Goal: Submit feedback/report problem: Submit feedback/report problem

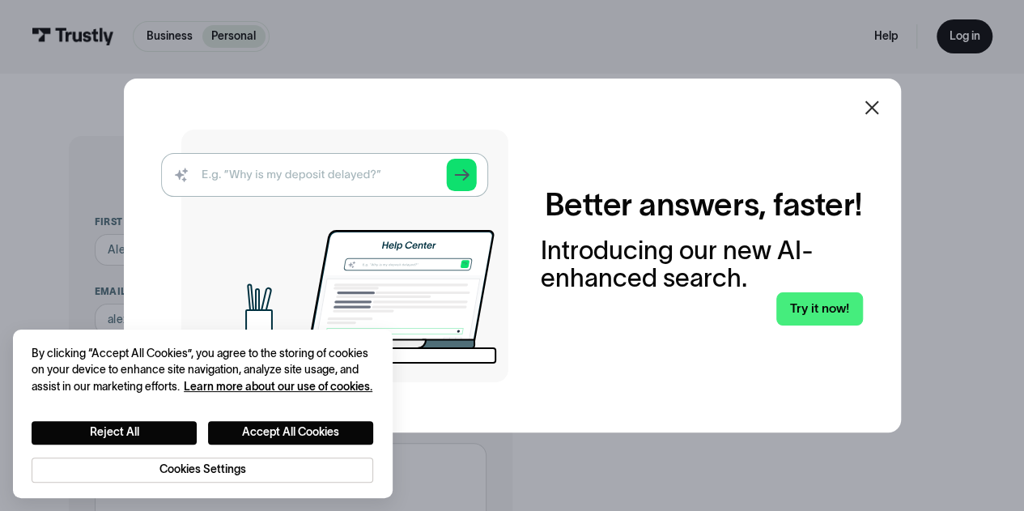
click at [880, 106] on icon at bounding box center [871, 107] width 19 height 19
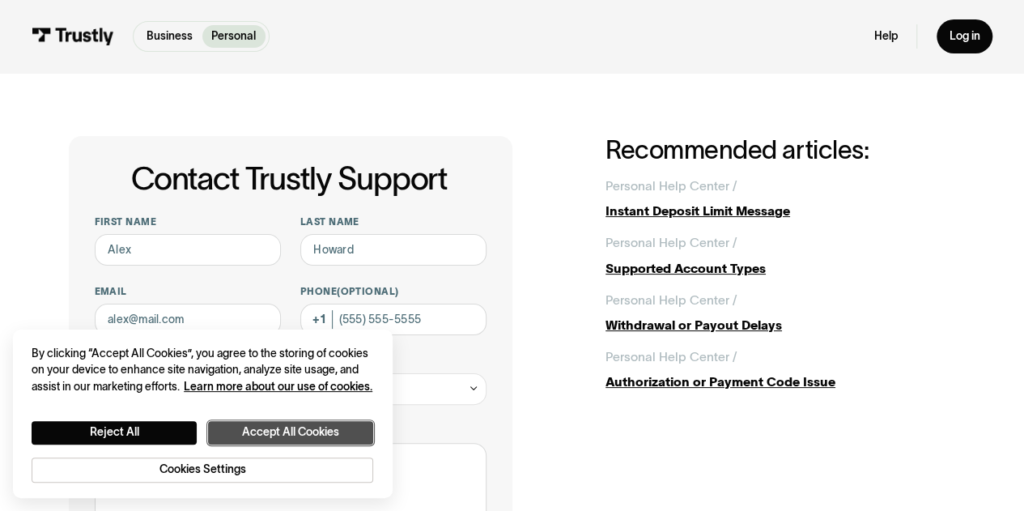
click at [262, 426] on button "Accept All Cookies" at bounding box center [290, 432] width 165 height 23
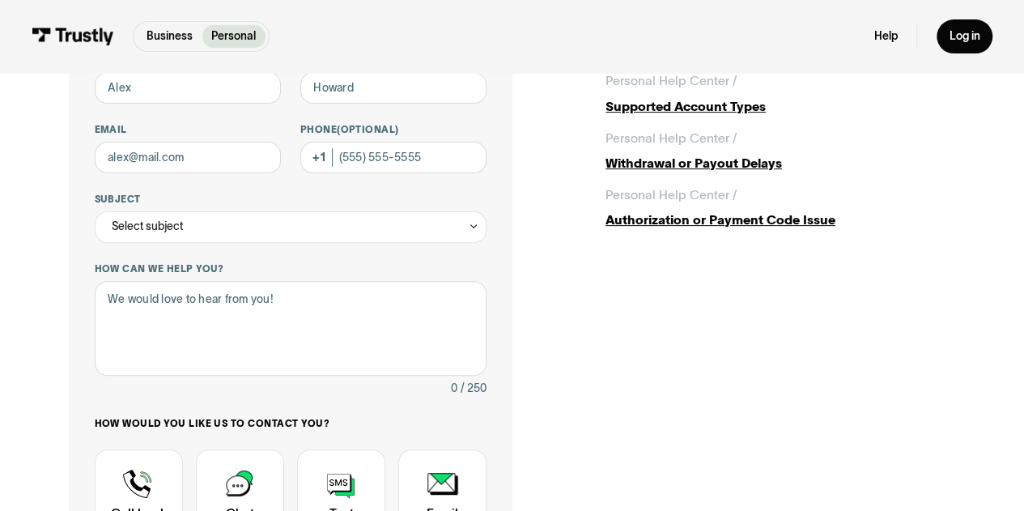
scroll to position [405, 0]
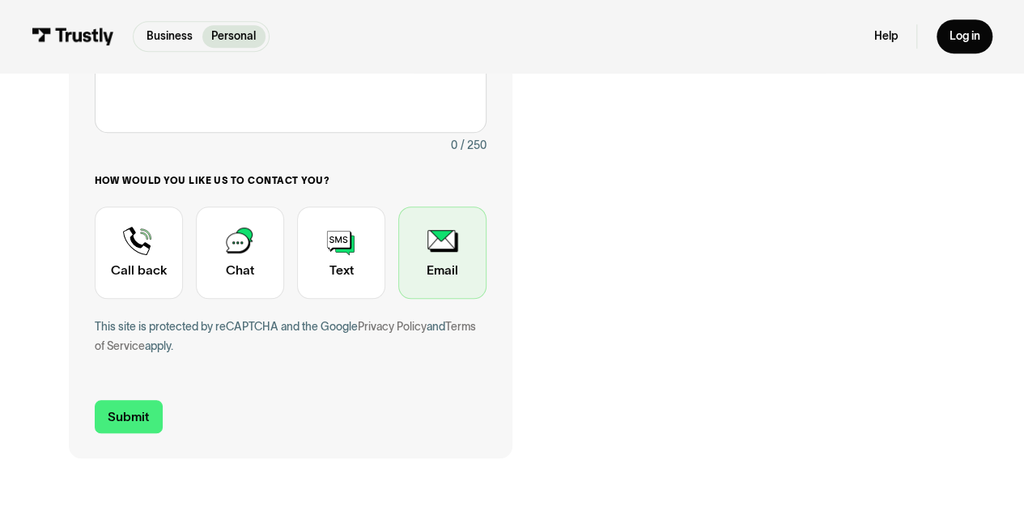
click at [432, 250] on div "Contact Trustly Support" at bounding box center [442, 252] width 88 height 92
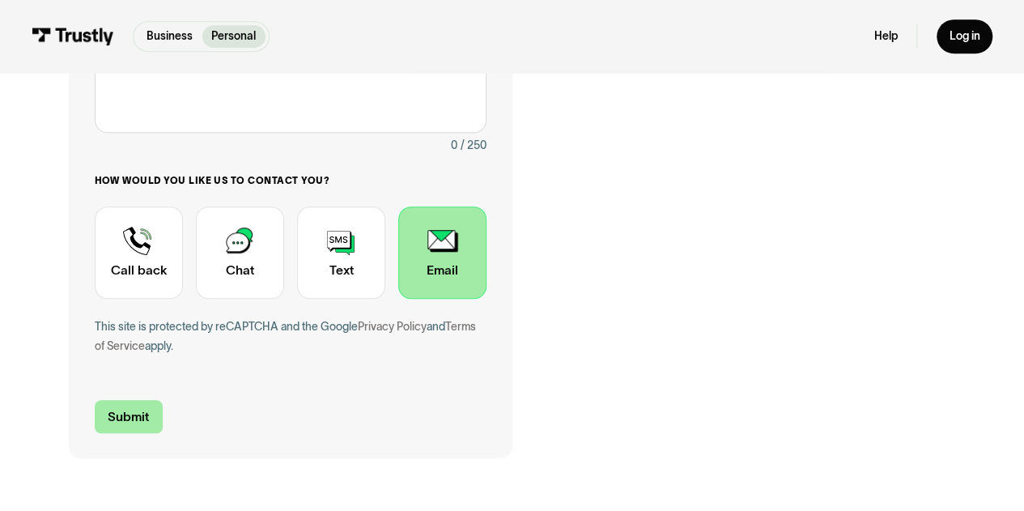
click at [133, 424] on input "Submit" at bounding box center [129, 416] width 68 height 33
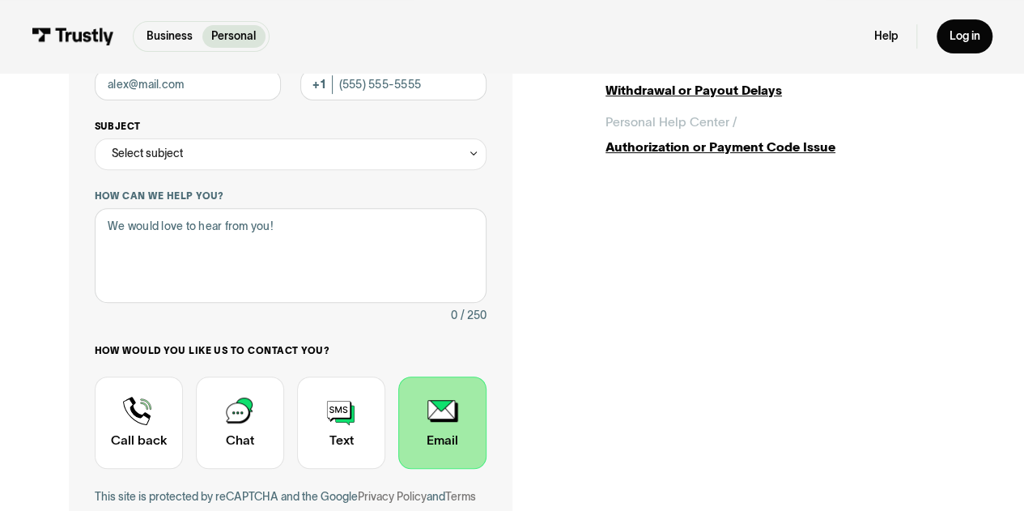
click at [479, 151] on icon "Contact Trustly Support" at bounding box center [473, 153] width 11 height 12
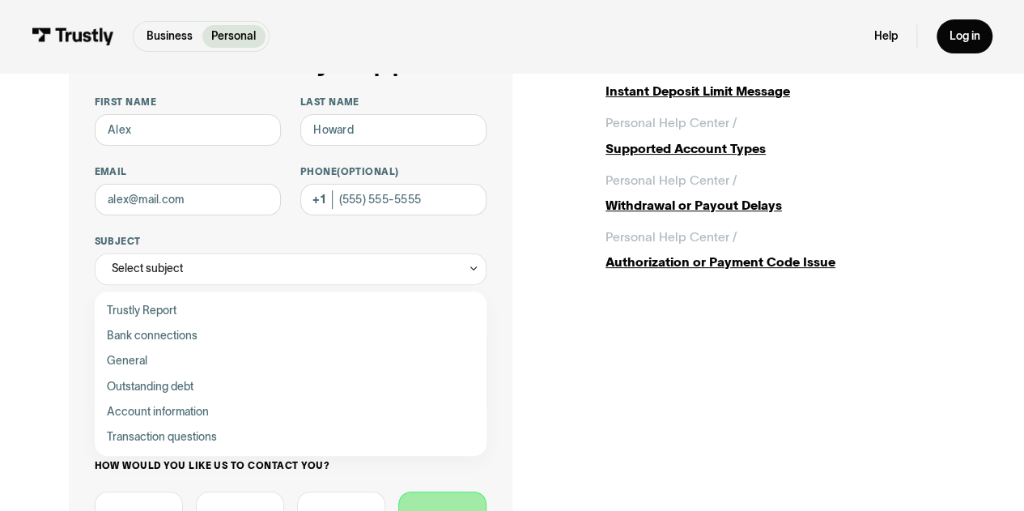
scroll to position [73, 0]
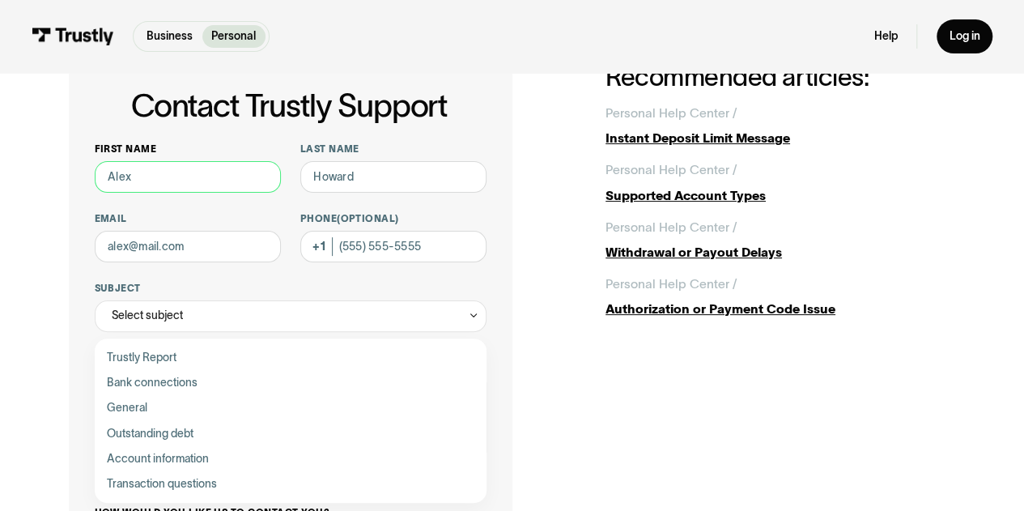
click at [176, 169] on input "First name" at bounding box center [188, 177] width 187 height 32
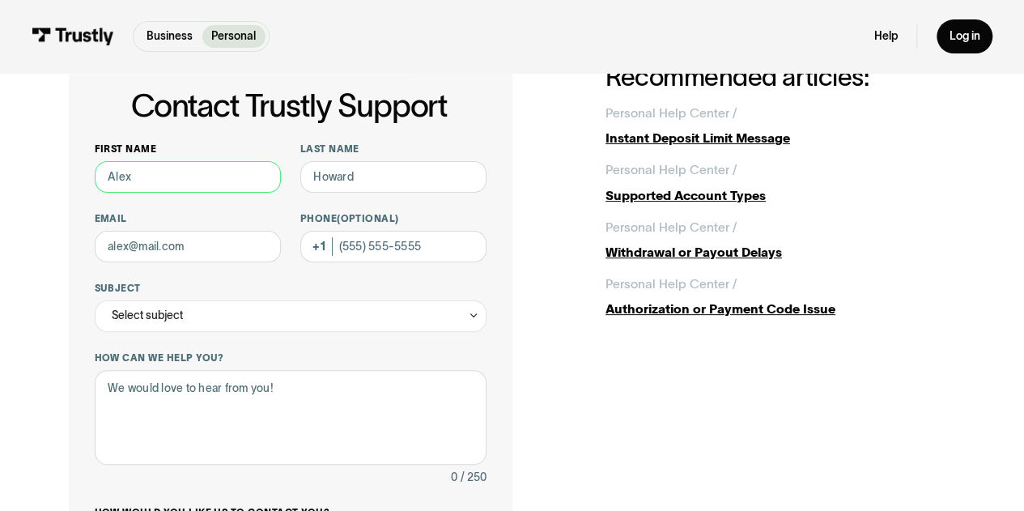
click at [211, 181] on input "First name" at bounding box center [188, 177] width 187 height 32
type input "[PERSON_NAME]"
type input "[PERSON_NAME][EMAIL_ADDRESS][PERSON_NAME][DOMAIN_NAME]"
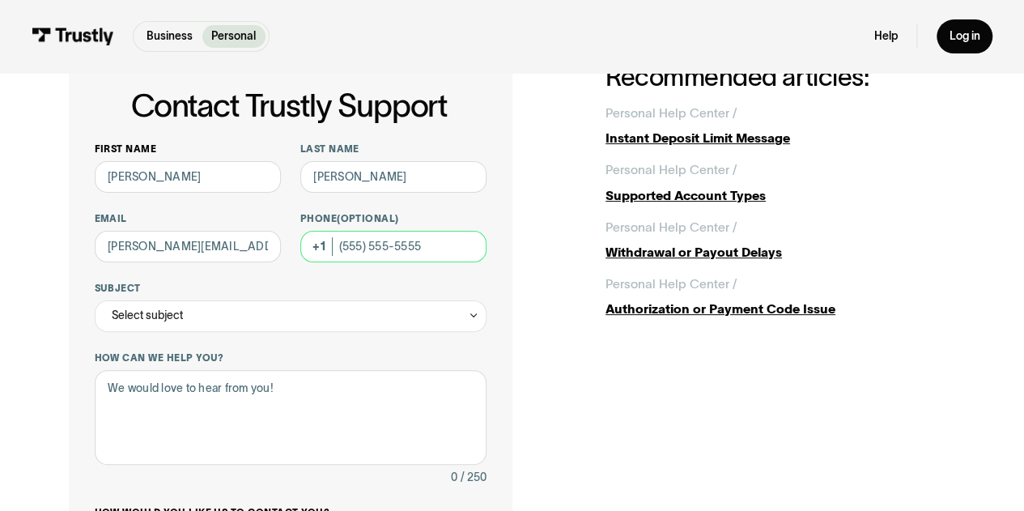
type input "[PHONE_NUMBER]"
click at [470, 314] on icon "Contact Trustly Support" at bounding box center [473, 315] width 11 height 12
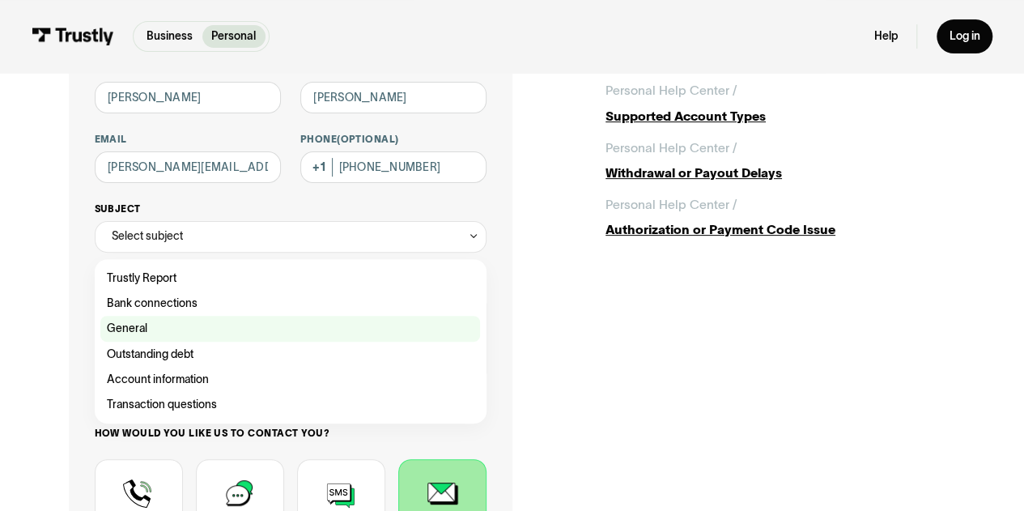
scroll to position [154, 0]
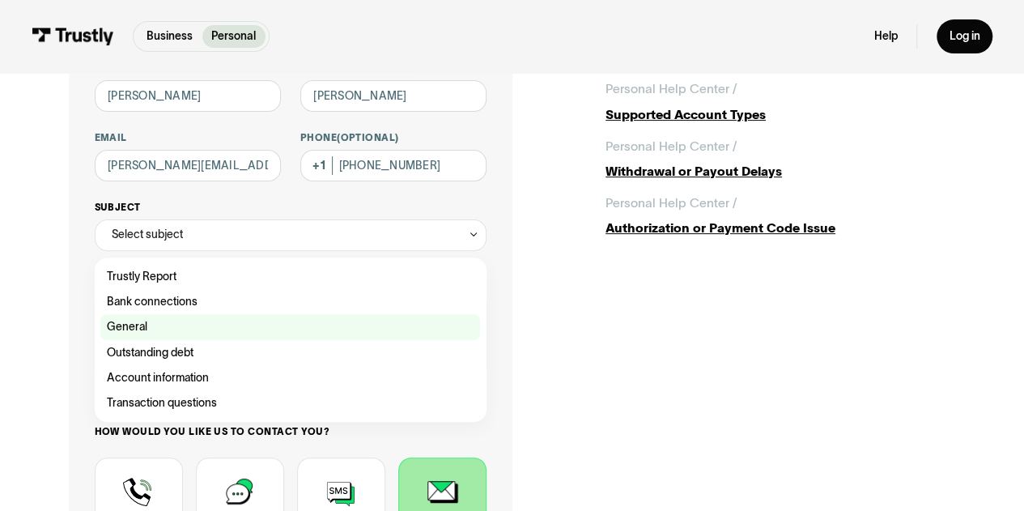
click at [134, 330] on div "Contact Trustly Support" at bounding box center [290, 326] width 380 height 25
type input "*******"
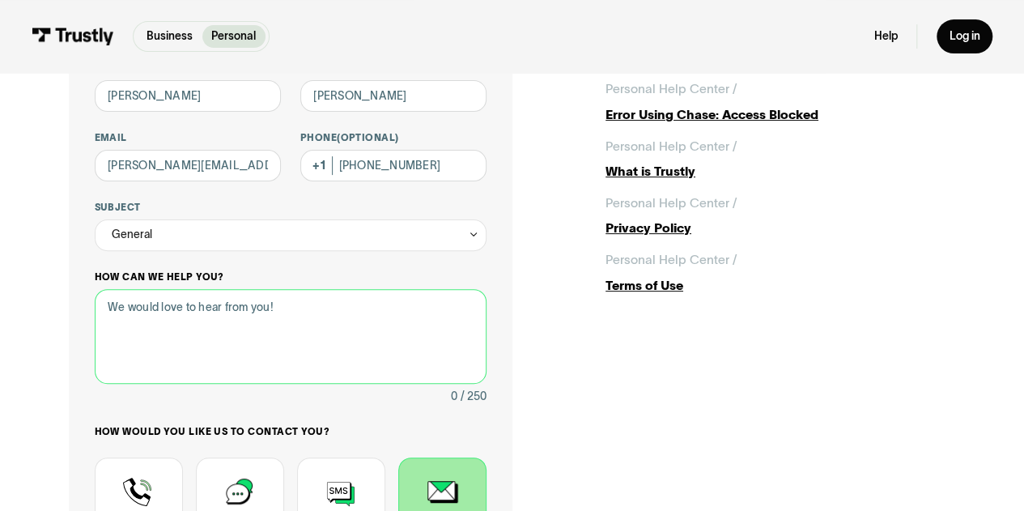
click at [248, 323] on textarea "How can we help you?" at bounding box center [291, 336] width 393 height 95
click at [301, 319] on textarea "How can we help you?" at bounding box center [291, 336] width 393 height 95
click at [277, 323] on textarea "How can we help you?" at bounding box center [291, 336] width 393 height 95
paste textarea "Hello, I would like to discuss this. What is a number I can reach you at, or ca…"
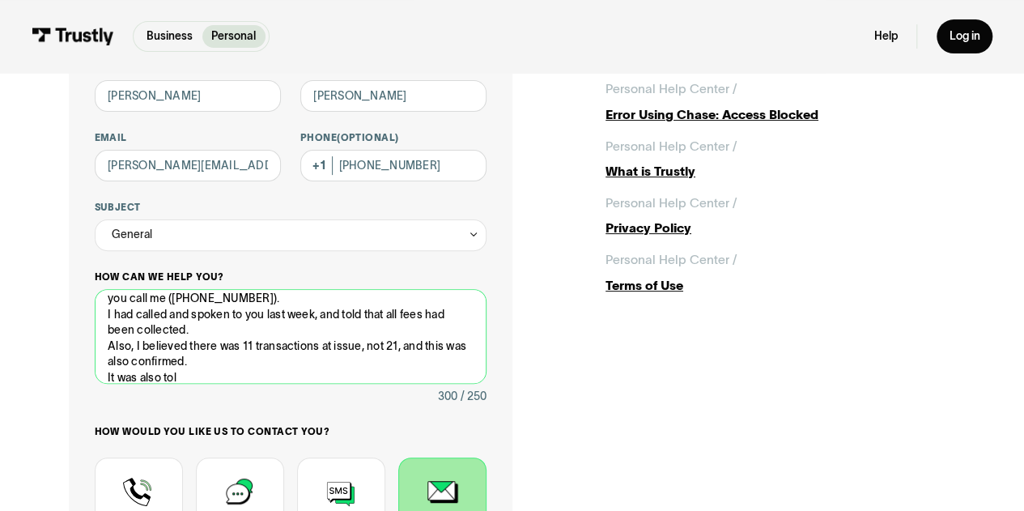
scroll to position [0, 0]
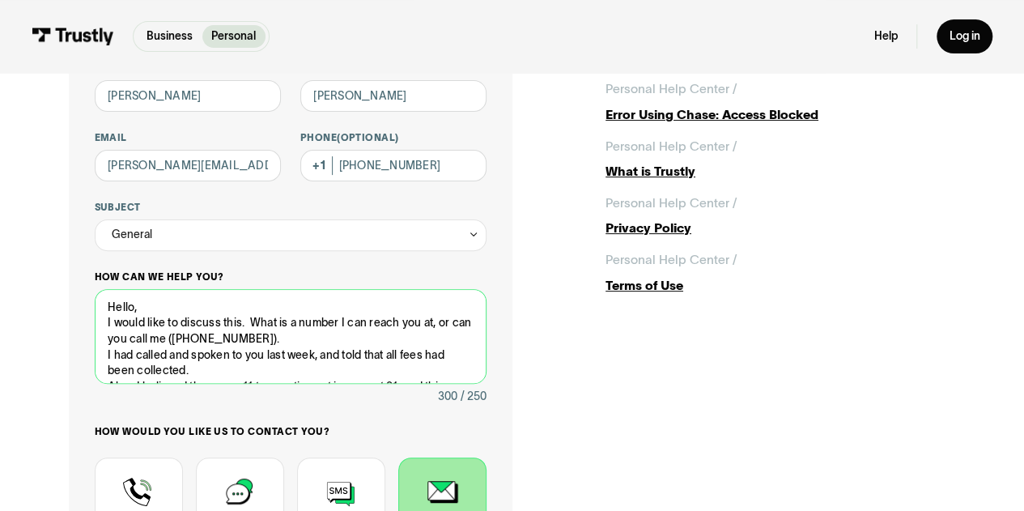
click at [245, 323] on textarea "Hello, I would like to discuss this. What is a number I can reach you at, or ca…" at bounding box center [291, 336] width 393 height 95
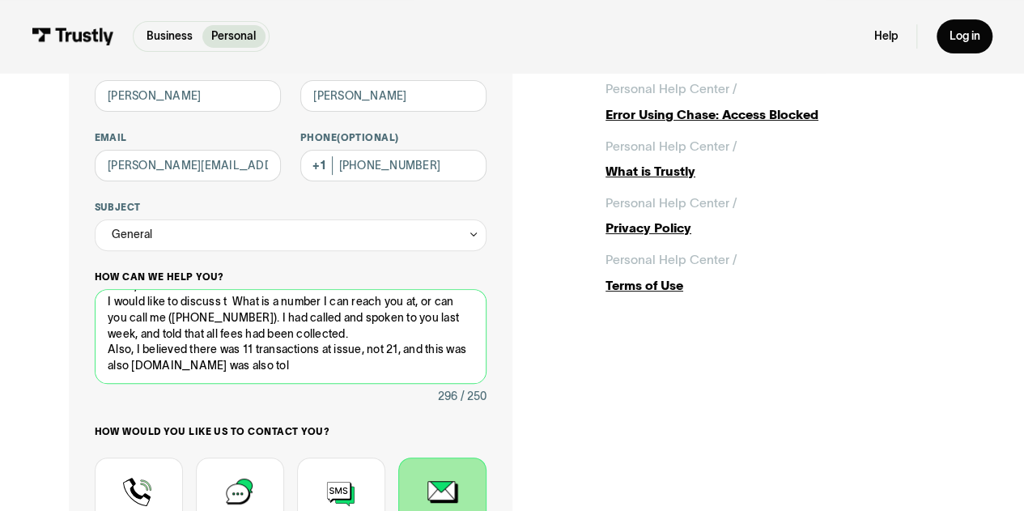
scroll to position [19, 0]
click at [225, 304] on textarea "Hello, I would like to discuss t What is a number I can reach you at, or can yo…" at bounding box center [291, 336] width 393 height 95
drag, startPoint x: 324, startPoint y: 377, endPoint x: 255, endPoint y: 323, distance: 87.1
click at [255, 323] on textarea "Hello, I would like to discuss t What is a number I can reach you at, or can yo…" at bounding box center [291, 336] width 393 height 95
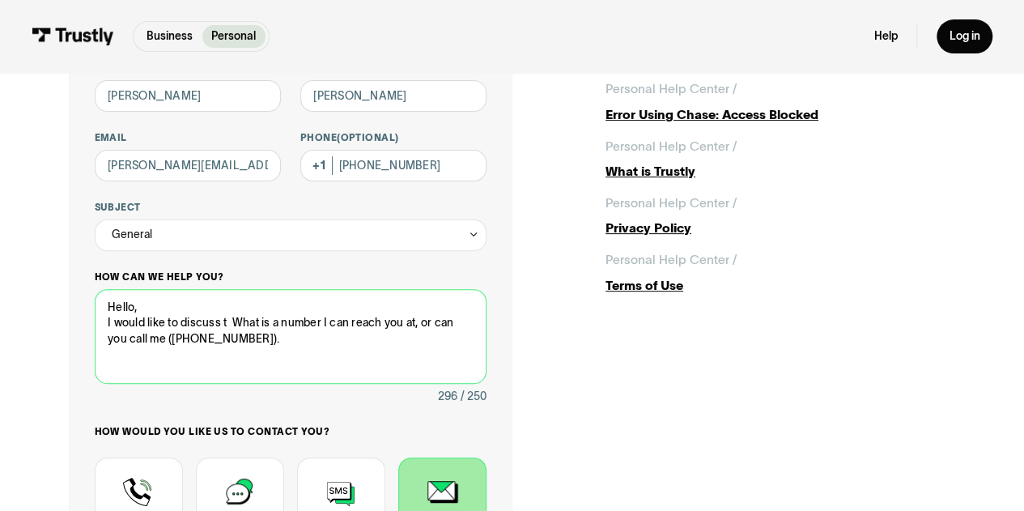
scroll to position [0, 0]
click at [223, 325] on textarea "Hello, I would like to discuss t What is a number I can reach you at, or can yo…" at bounding box center [291, 336] width 393 height 95
drag, startPoint x: 223, startPoint y: 321, endPoint x: 234, endPoint y: 324, distance: 10.8
click at [225, 321] on textarea "Hello, I would like to discuss t What is a number I can reach you at, or can yo…" at bounding box center [291, 336] width 393 height 95
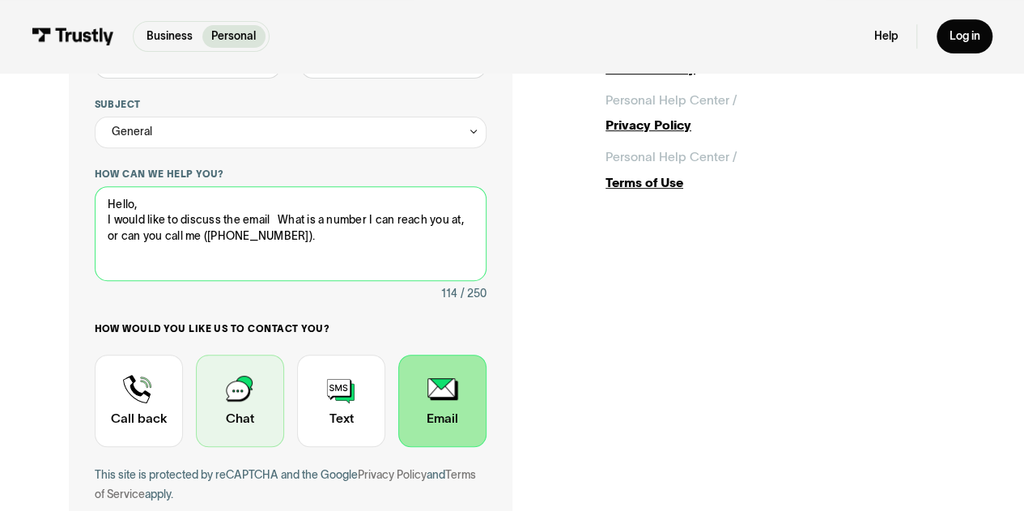
scroll to position [316, 0]
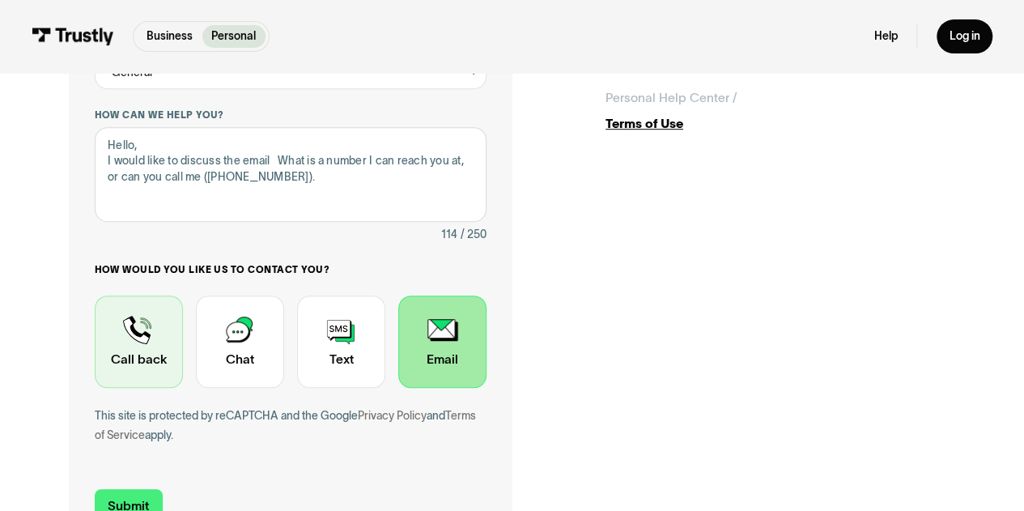
click at [142, 344] on div "Contact Trustly Support" at bounding box center [139, 342] width 88 height 92
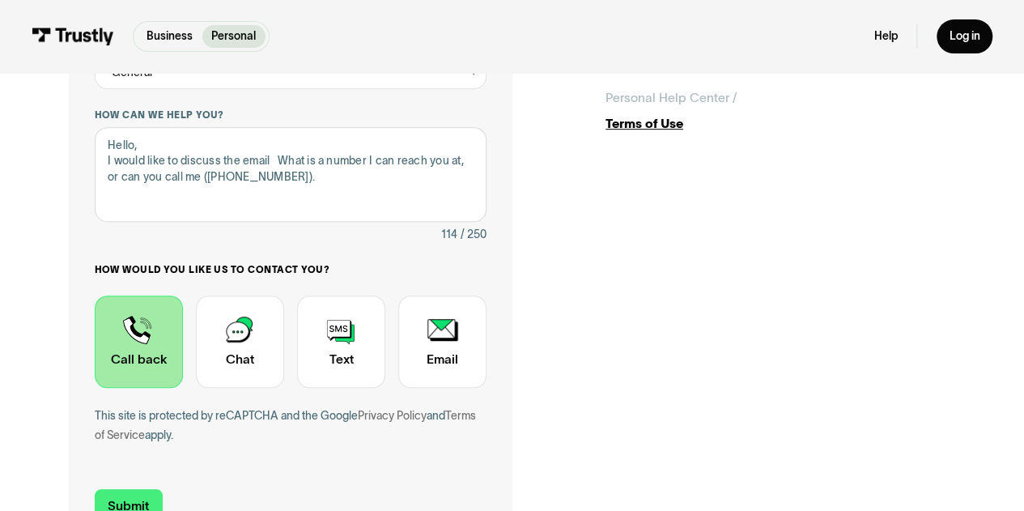
scroll to position [397, 0]
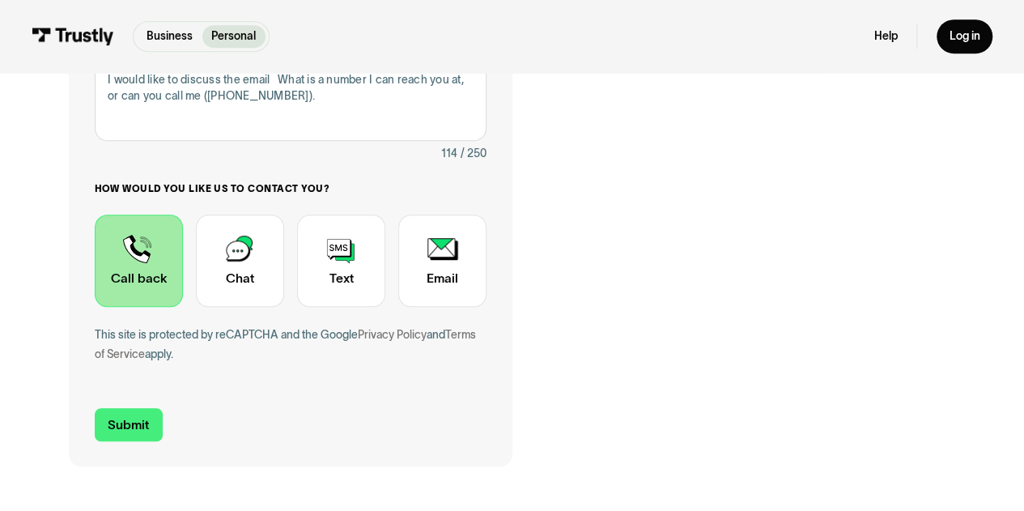
click at [142, 296] on div "Contact Trustly Support" at bounding box center [139, 261] width 88 height 92
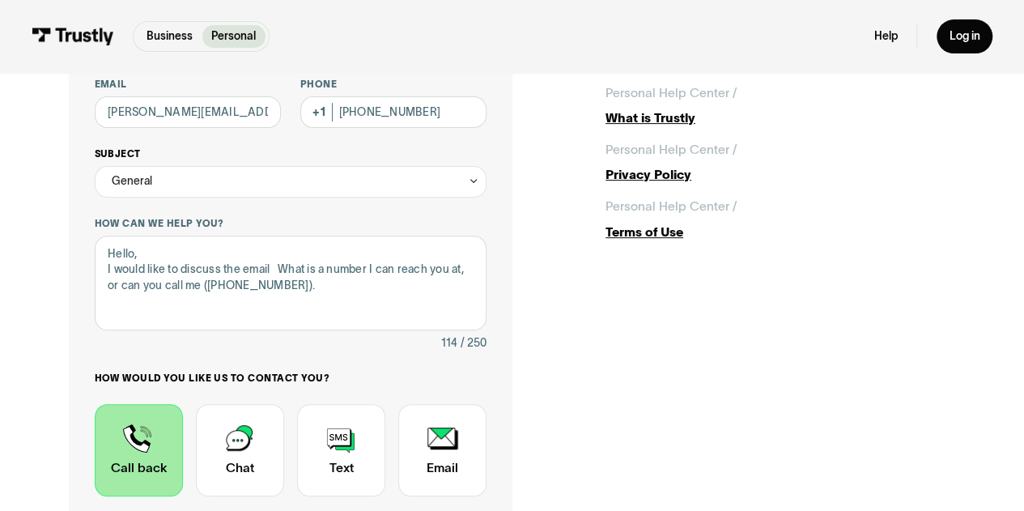
scroll to position [154, 0]
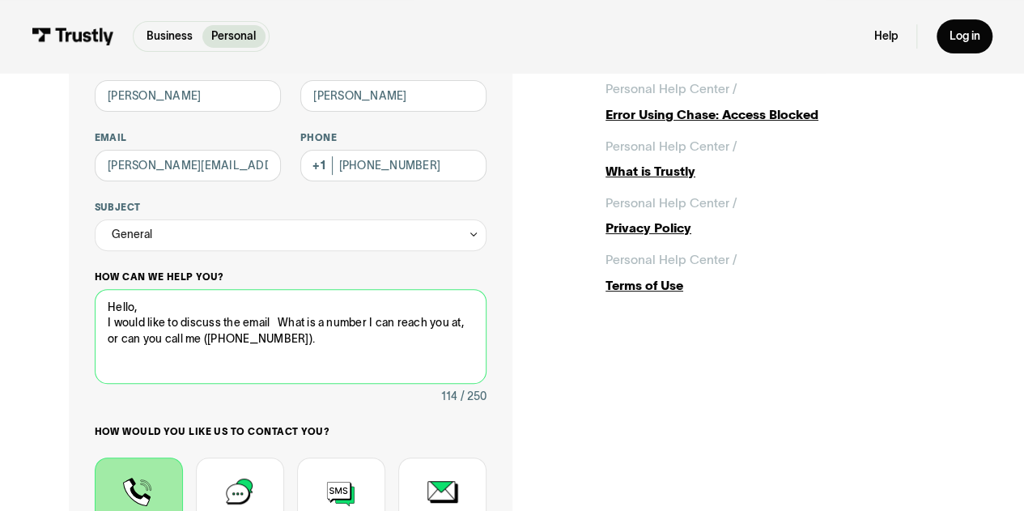
click at [354, 339] on textarea "Hello, I would like to discuss the email What is a number I can reach you at, o…" at bounding box center [291, 336] width 393 height 95
click at [268, 321] on textarea "Hello, I would like to discuss the email What is a number I can reach you at, o…" at bounding box center [291, 336] width 393 height 95
drag, startPoint x: 240, startPoint y: 323, endPoint x: 249, endPoint y: 327, distance: 9.8
click at [241, 323] on textarea "Hello, I would like to discuss the email What is a number I can reach you at, o…" at bounding box center [291, 336] width 393 height 95
click at [458, 343] on textarea "Hello, I would like to discuss an email i received about fees. What is a number…" at bounding box center [291, 336] width 393 height 95
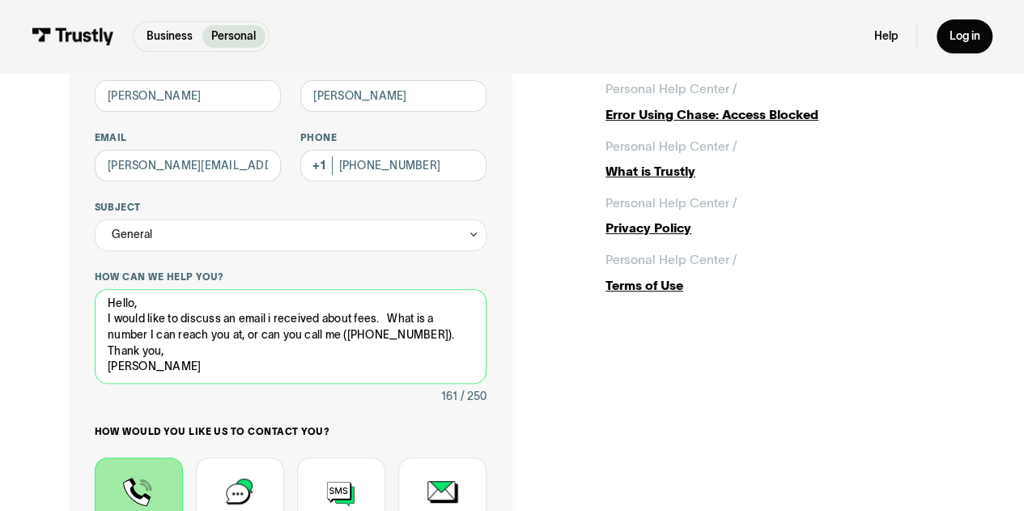
scroll to position [397, 0]
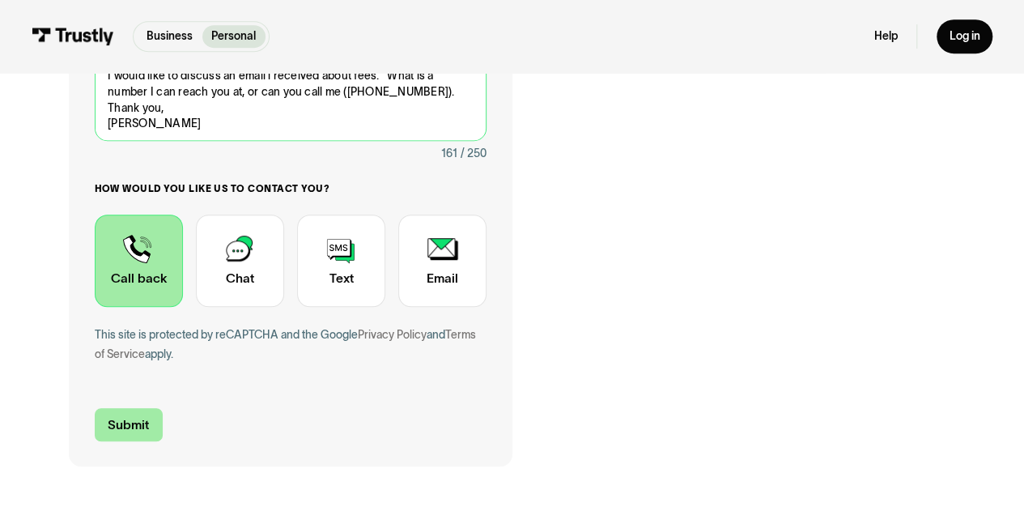
type textarea "Hello, I would like to discuss an email i received about fees. What is a number…"
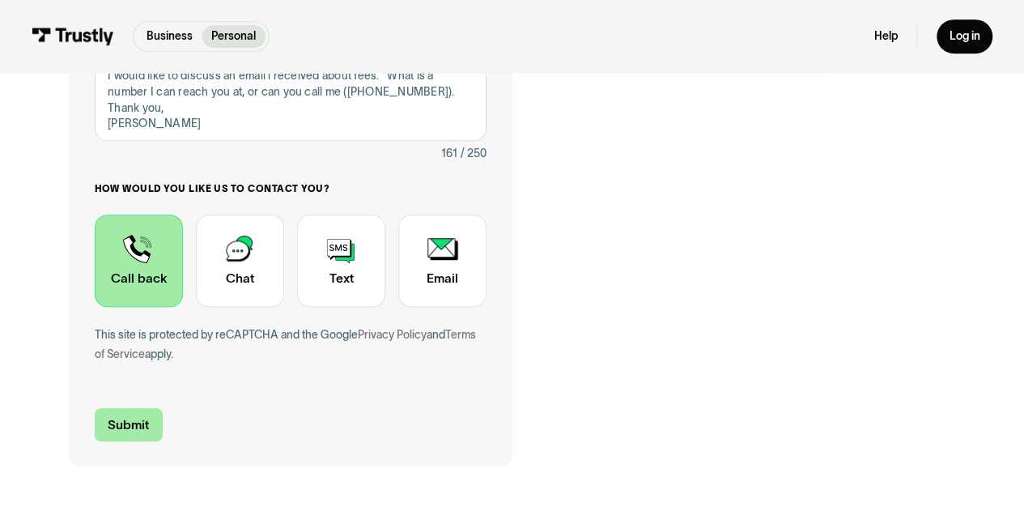
click at [131, 419] on input "Submit" at bounding box center [129, 424] width 68 height 33
type input "[PHONE_NUMBER]"
